Goal: Information Seeking & Learning: Check status

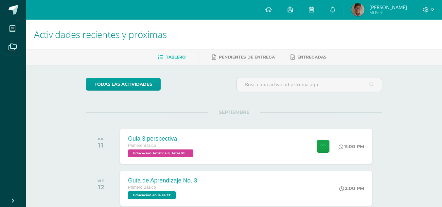
click at [279, 8] on link at bounding box center [268, 10] width 22 height 20
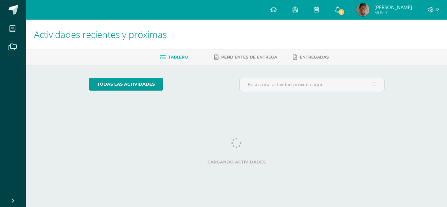
click at [340, 11] on icon at bounding box center [337, 10] width 5 height 6
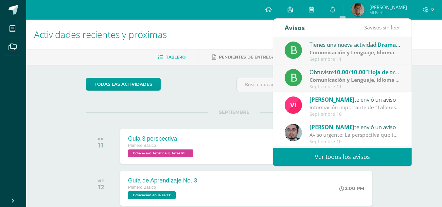
click at [382, 51] on strong "Comunicación y Lenguaje, Idioma Español" at bounding box center [362, 52] width 106 height 7
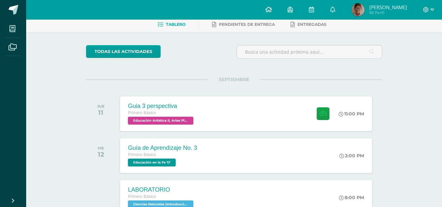
click at [272, 9] on icon at bounding box center [268, 10] width 7 height 6
click at [335, 12] on icon at bounding box center [332, 10] width 5 height 6
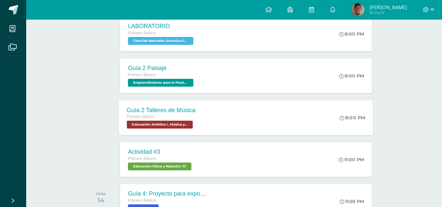
scroll to position [262, 0]
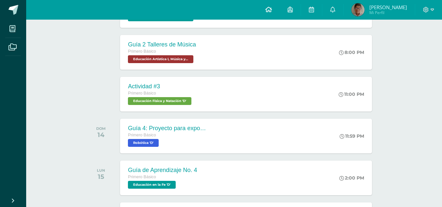
click at [272, 12] on icon at bounding box center [268, 10] width 7 height 6
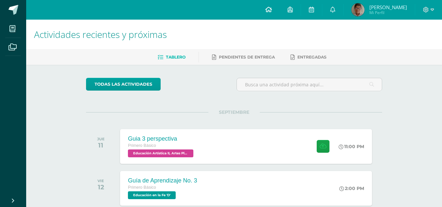
click at [272, 10] on icon at bounding box center [268, 10] width 7 height 6
click at [338, 18] on link at bounding box center [332, 10] width 21 height 20
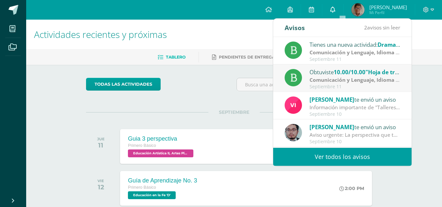
click at [340, 14] on link at bounding box center [332, 10] width 21 height 20
click at [346, 73] on span "10.00/10.00" at bounding box center [349, 72] width 32 height 8
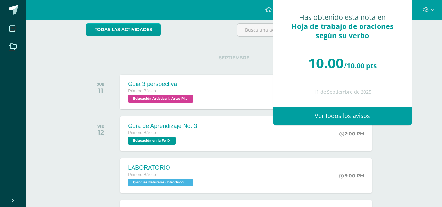
scroll to position [65, 0]
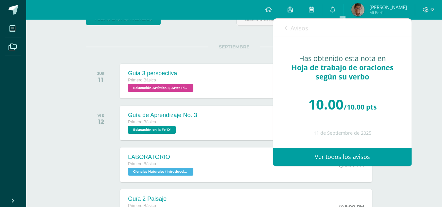
click at [364, 8] on img at bounding box center [357, 9] width 13 height 13
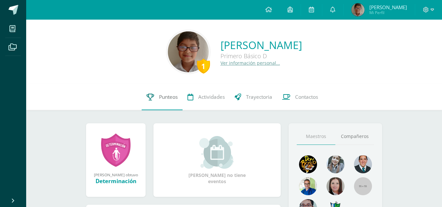
click at [167, 96] on span "Punteos" at bounding box center [168, 96] width 19 height 7
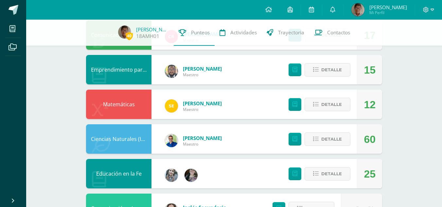
scroll to position [163, 0]
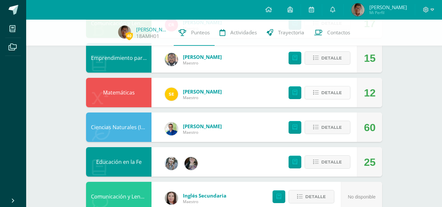
click at [334, 95] on span "Detalle" at bounding box center [331, 93] width 21 height 12
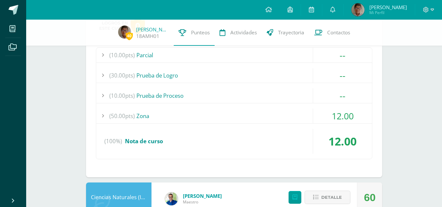
scroll to position [262, 0]
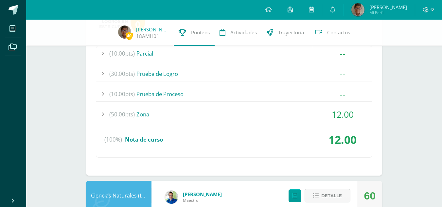
click at [130, 117] on span "(50.00pts)" at bounding box center [121, 114] width 25 height 15
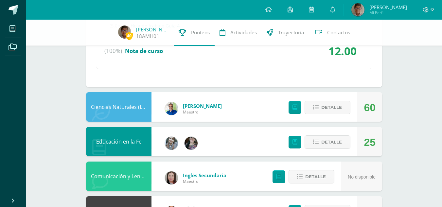
scroll to position [523, 0]
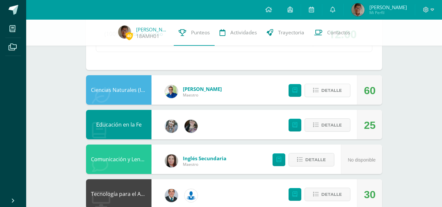
click at [324, 94] on span "Detalle" at bounding box center [331, 90] width 21 height 12
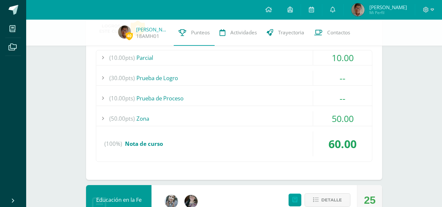
scroll to position [621, 0]
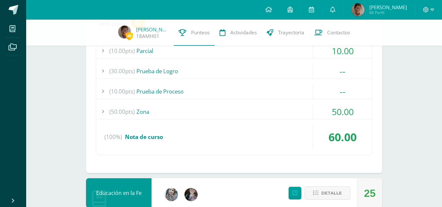
click at [131, 114] on span "(50.00pts)" at bounding box center [121, 111] width 25 height 15
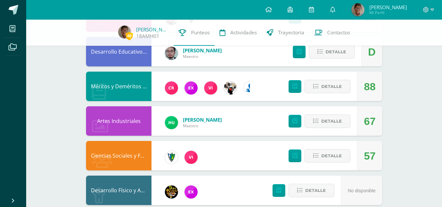
scroll to position [888, 0]
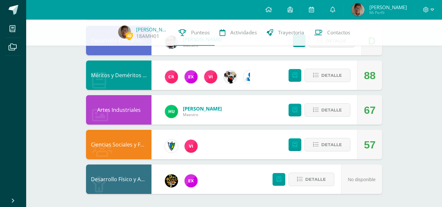
click at [127, 145] on div "Ciencias Sociales y Formación Ciudadana e Interculturalidad" at bounding box center [118, 144] width 65 height 29
click at [331, 143] on span "Detalle" at bounding box center [331, 145] width 21 height 12
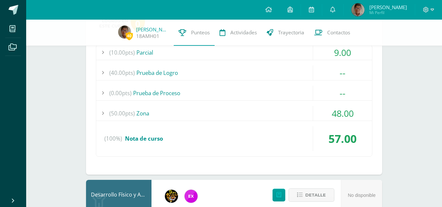
scroll to position [1051, 0]
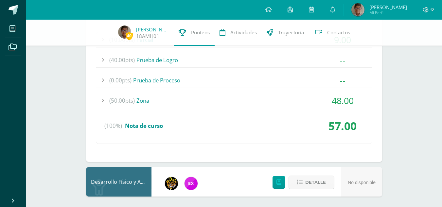
click at [137, 100] on div "(50.00pts) Zona" at bounding box center [234, 100] width 276 height 15
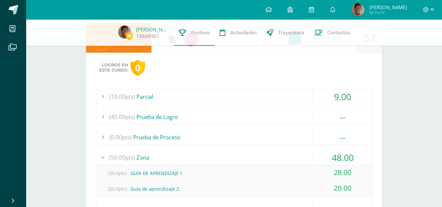
scroll to position [892, 0]
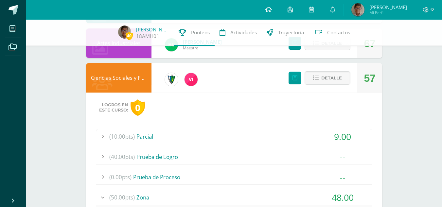
click at [272, 11] on icon at bounding box center [268, 10] width 7 height 6
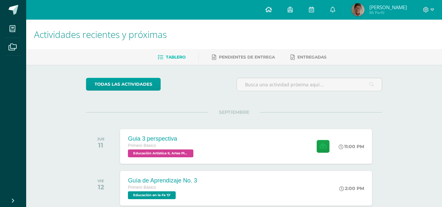
click at [279, 6] on link at bounding box center [268, 10] width 22 height 20
click at [335, 8] on icon at bounding box center [332, 10] width 5 height 6
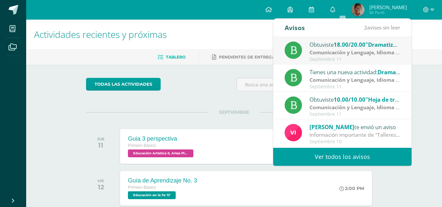
click at [352, 54] on strong "Comunicación y Lenguaje, Idioma Español" at bounding box center [362, 52] width 106 height 7
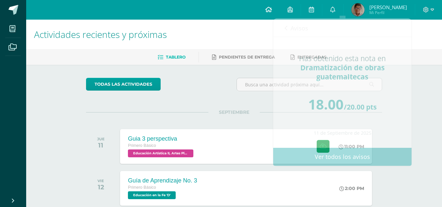
click at [272, 10] on icon at bounding box center [268, 10] width 7 height 6
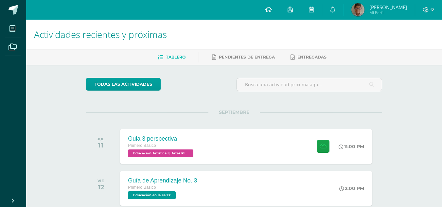
click at [279, 11] on link at bounding box center [268, 10] width 22 height 20
click at [343, 13] on link at bounding box center [332, 10] width 21 height 20
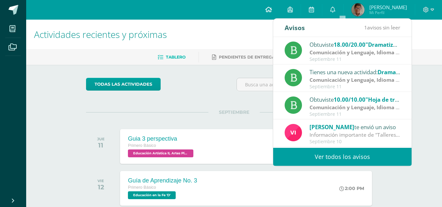
click at [272, 12] on icon at bounding box center [268, 10] width 7 height 6
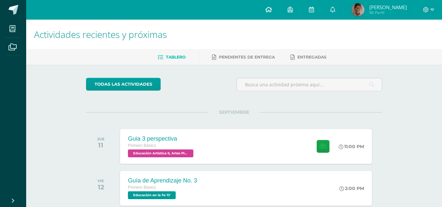
click at [279, 10] on link at bounding box center [268, 10] width 22 height 20
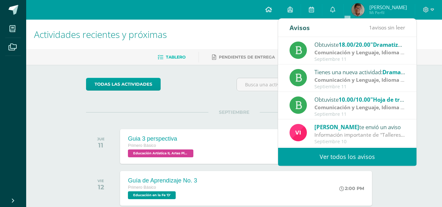
click at [272, 9] on icon at bounding box center [268, 10] width 7 height 6
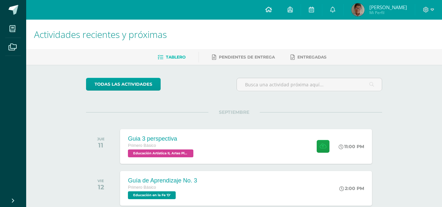
click at [272, 10] on icon at bounding box center [268, 10] width 7 height 6
click at [279, 12] on link at bounding box center [268, 10] width 22 height 20
click at [343, 10] on link at bounding box center [332, 10] width 21 height 20
click at [343, 13] on link at bounding box center [332, 10] width 21 height 20
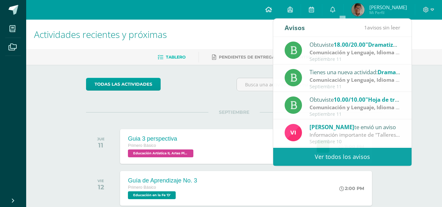
click at [279, 13] on link at bounding box center [268, 10] width 22 height 20
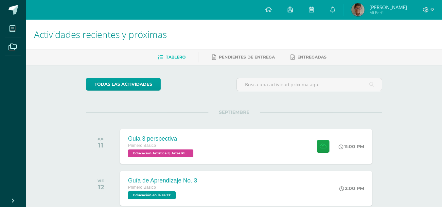
click at [266, 113] on div "SEPTIEMBRE JUE 11 Guia 3 perspectiva Primero Básico Educación Artística II, Art…" at bounding box center [234, 138] width 296 height 53
